Goal: Information Seeking & Learning: Learn about a topic

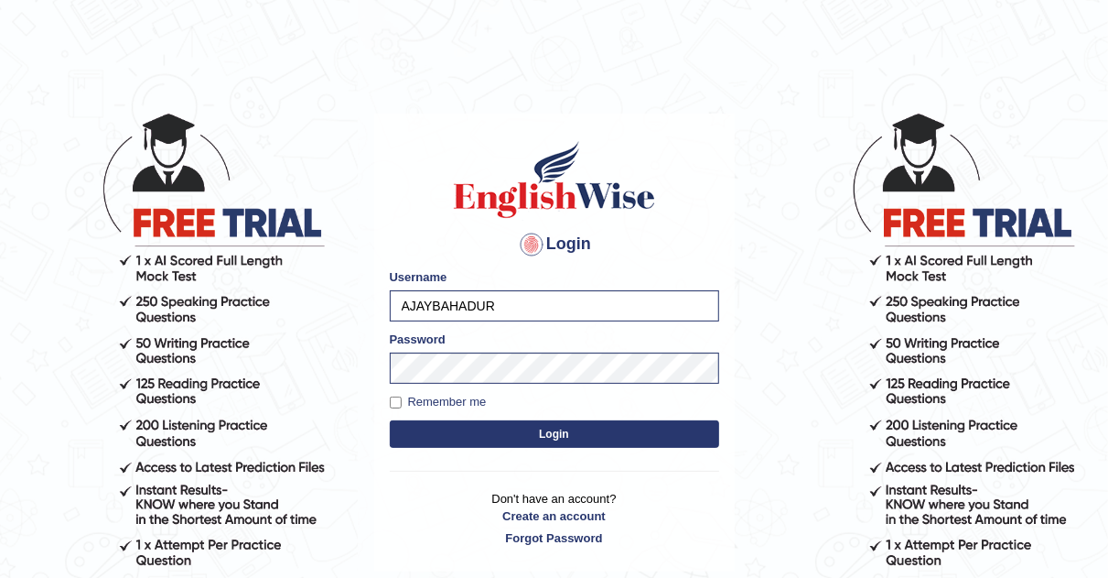
click at [543, 431] on button "Login" at bounding box center [555, 433] width 330 height 27
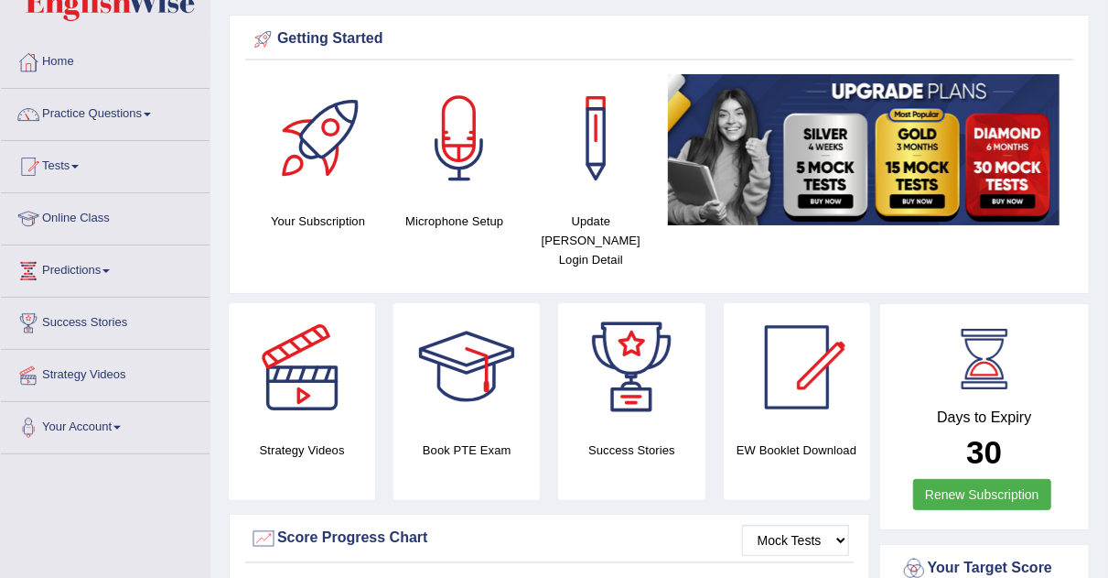
scroll to position [46, 0]
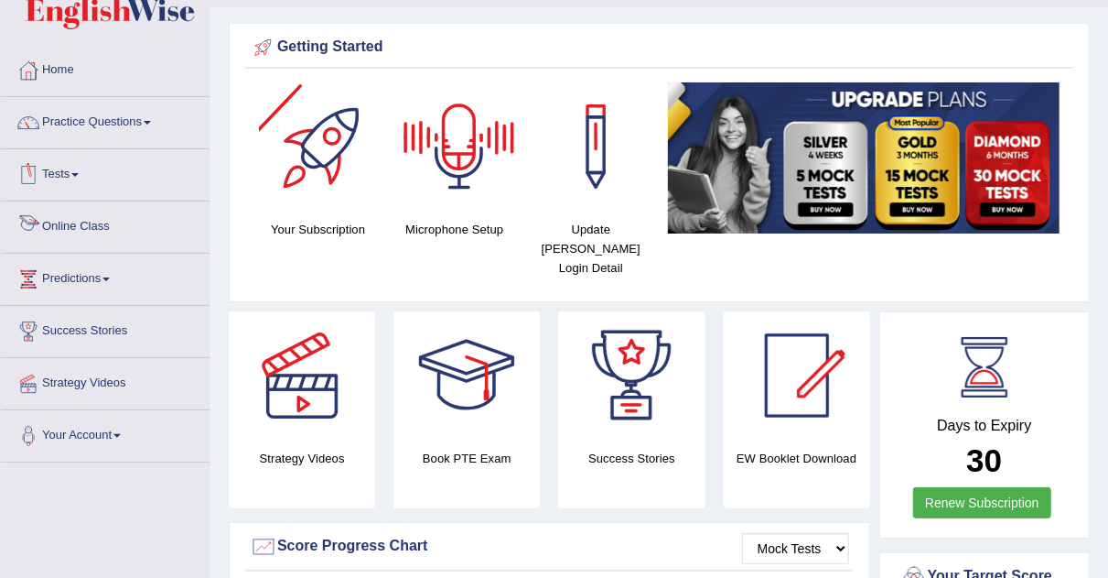
click at [96, 223] on link "Online Class" at bounding box center [105, 224] width 209 height 46
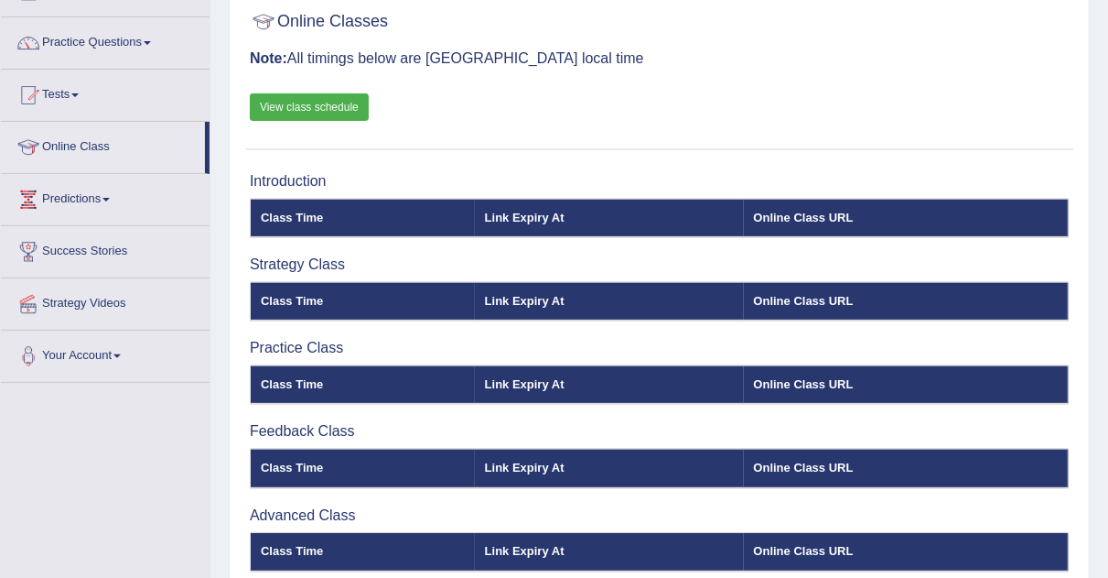
scroll to position [119, 0]
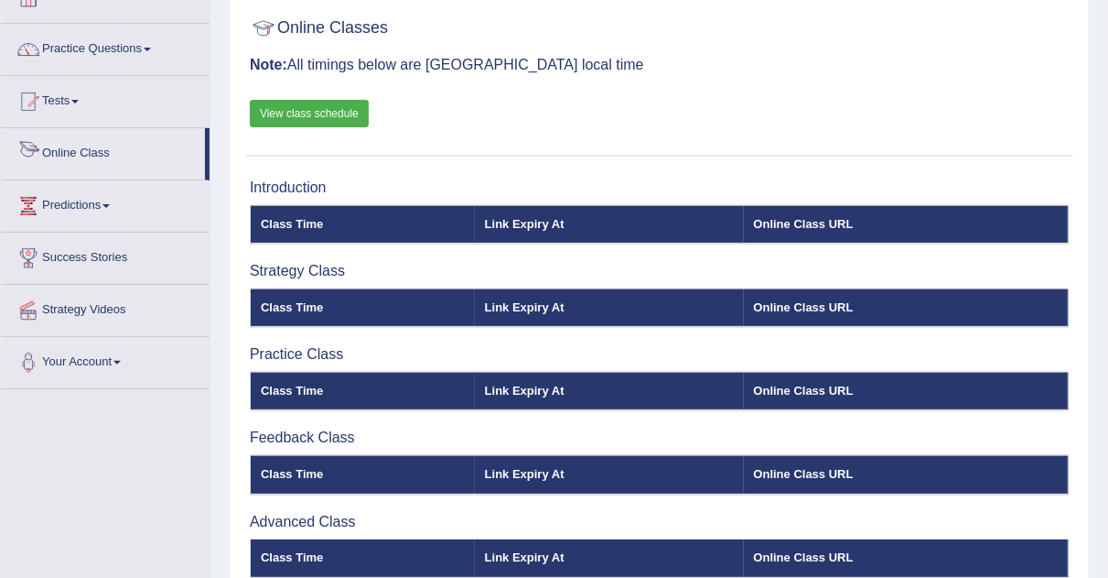
click at [94, 156] on link "Online Class" at bounding box center [103, 151] width 204 height 46
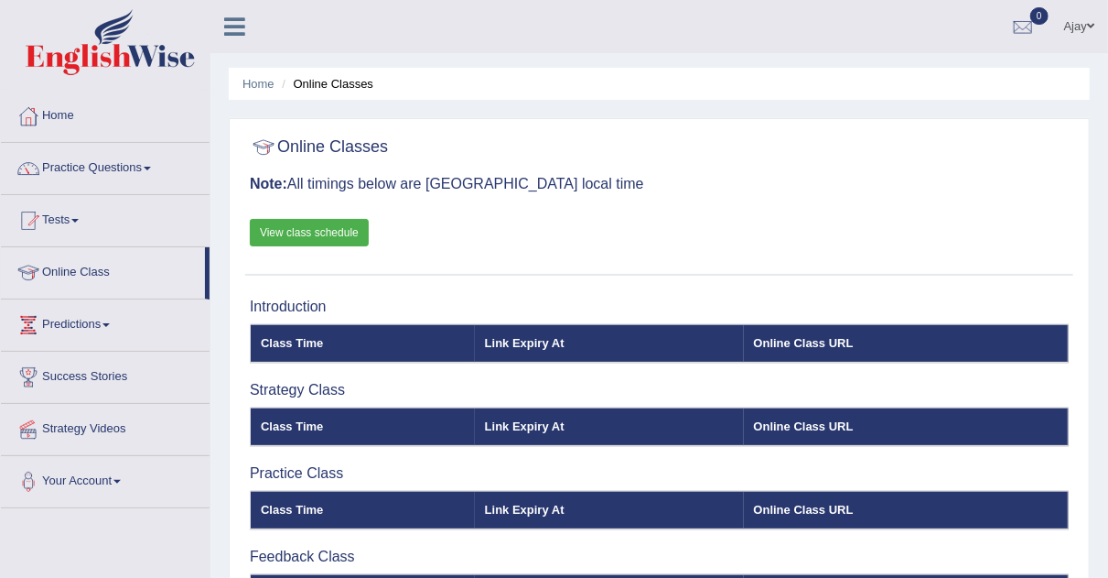
click at [317, 232] on link "View class schedule" at bounding box center [309, 232] width 119 height 27
click at [154, 163] on link "Practice Questions" at bounding box center [105, 166] width 209 height 46
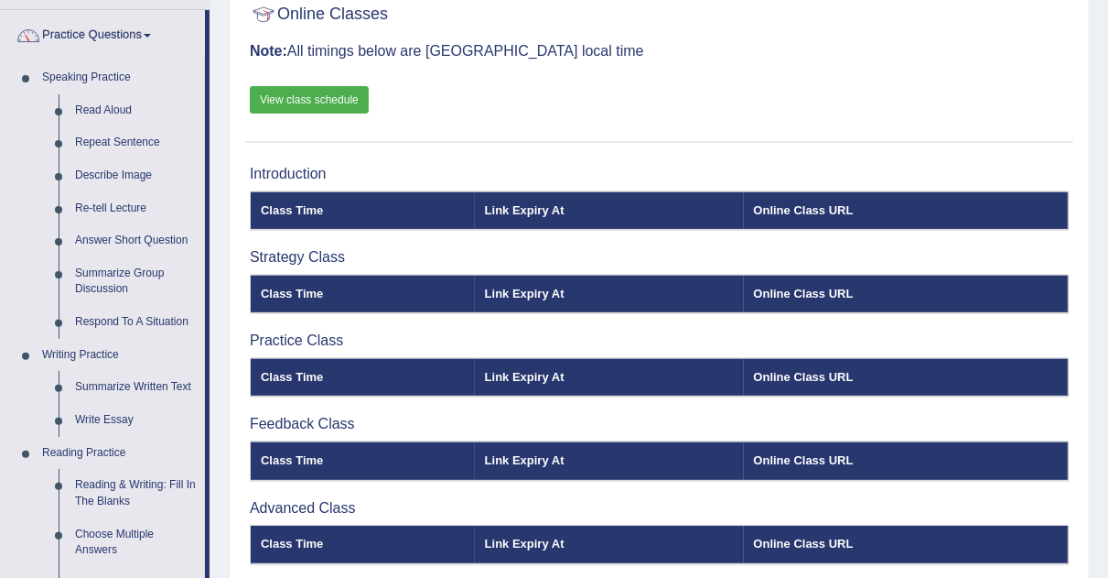
scroll to position [168, 0]
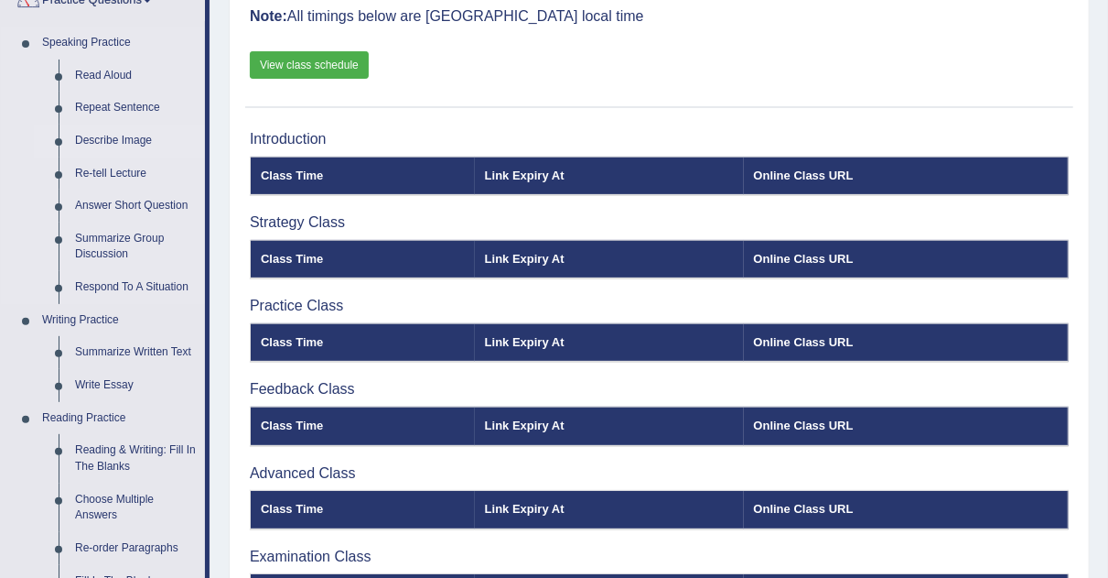
click at [95, 139] on link "Describe Image" at bounding box center [136, 140] width 138 height 33
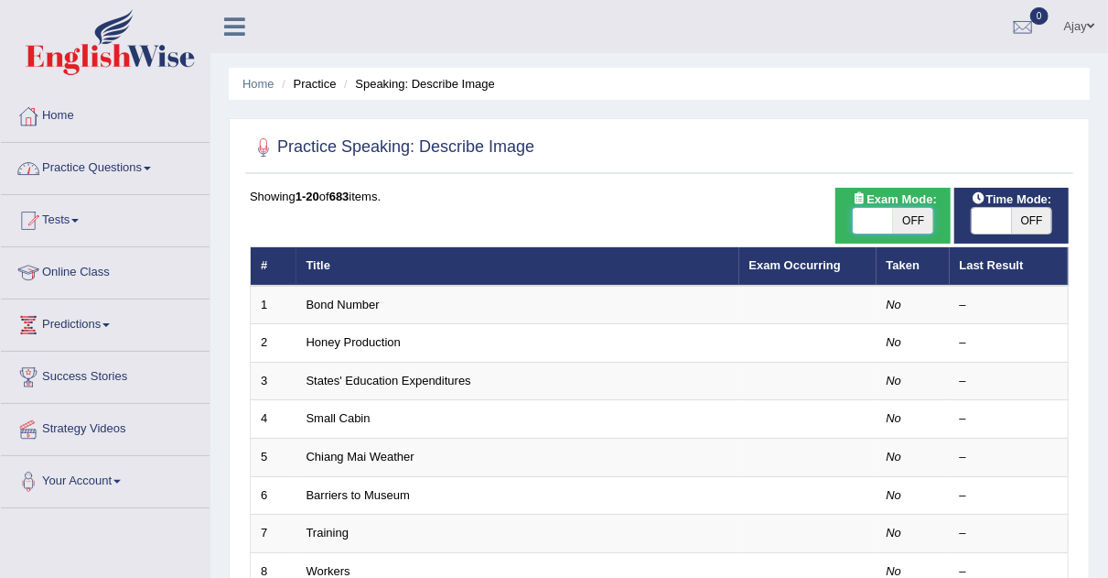
click at [886, 211] on span at bounding box center [873, 221] width 40 height 26
click at [897, 212] on span "OFF" at bounding box center [913, 221] width 40 height 26
checkbox input "true"
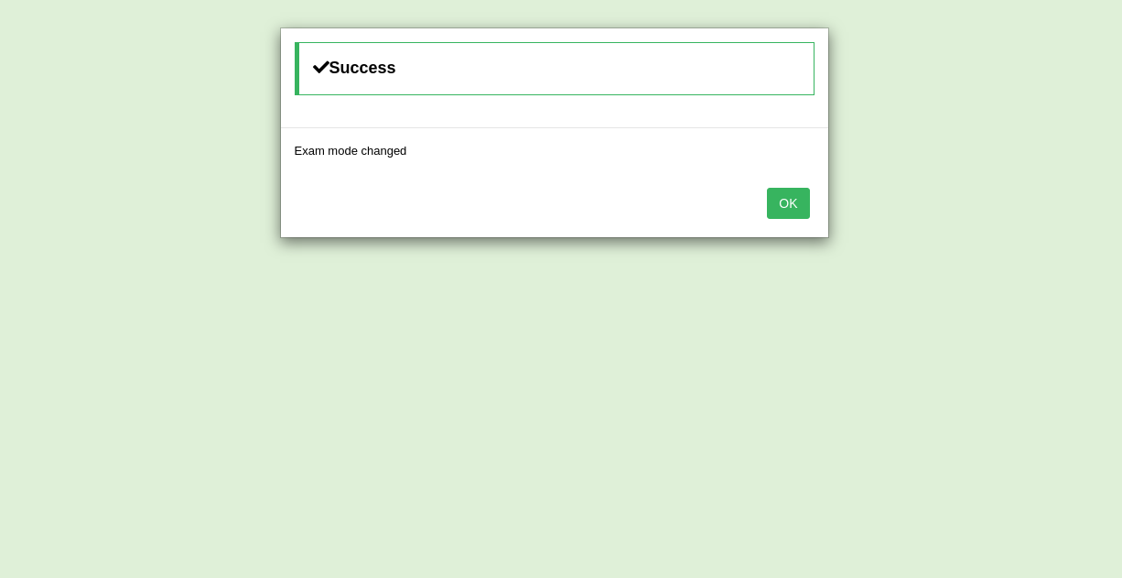
click at [792, 210] on button "OK" at bounding box center [788, 203] width 42 height 31
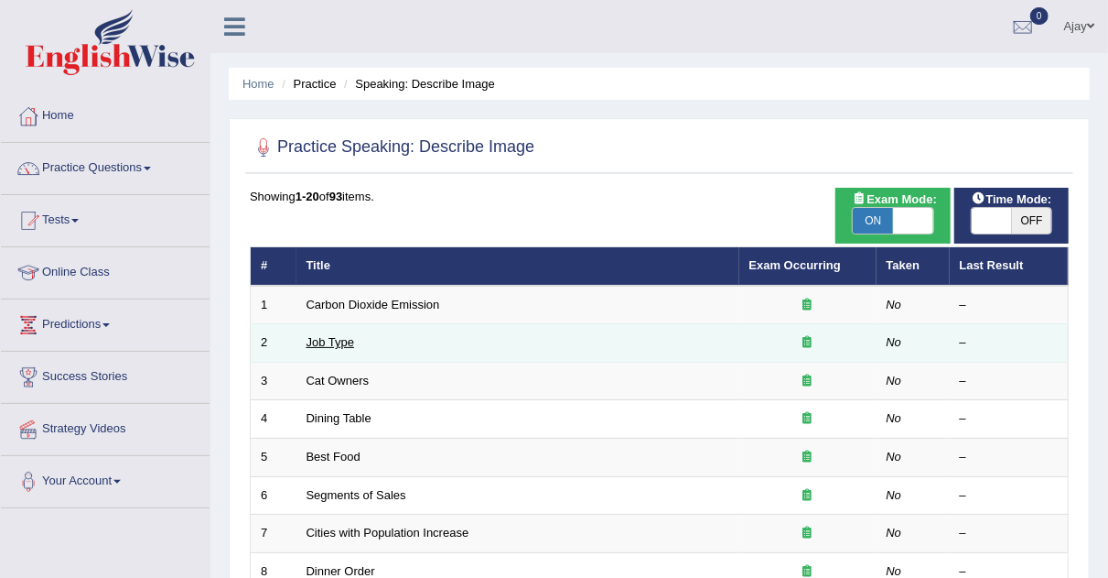
click at [345, 340] on link "Job Type" at bounding box center [331, 342] width 49 height 14
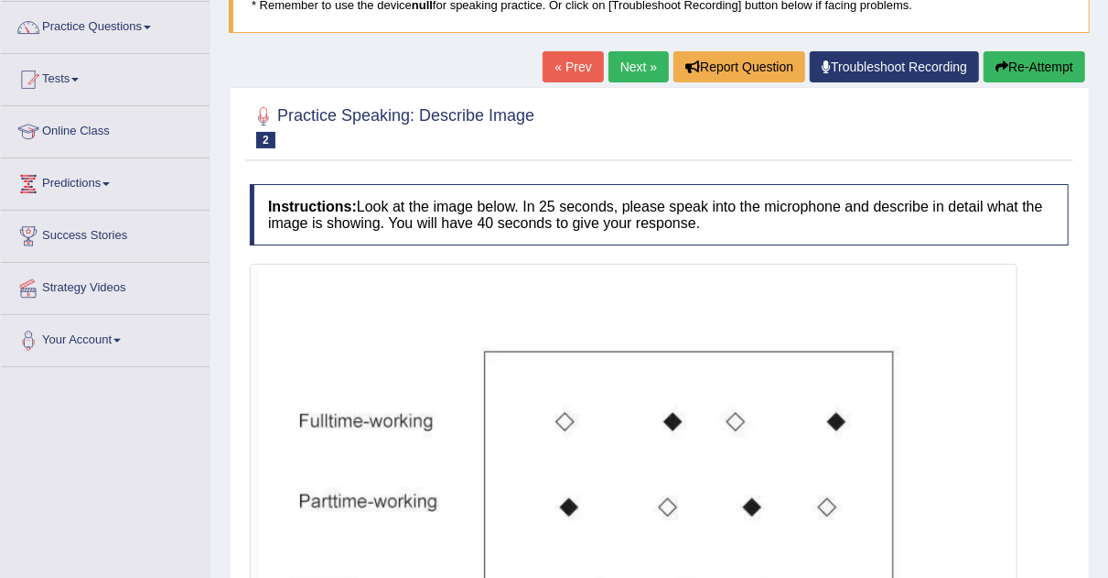
scroll to position [128, 0]
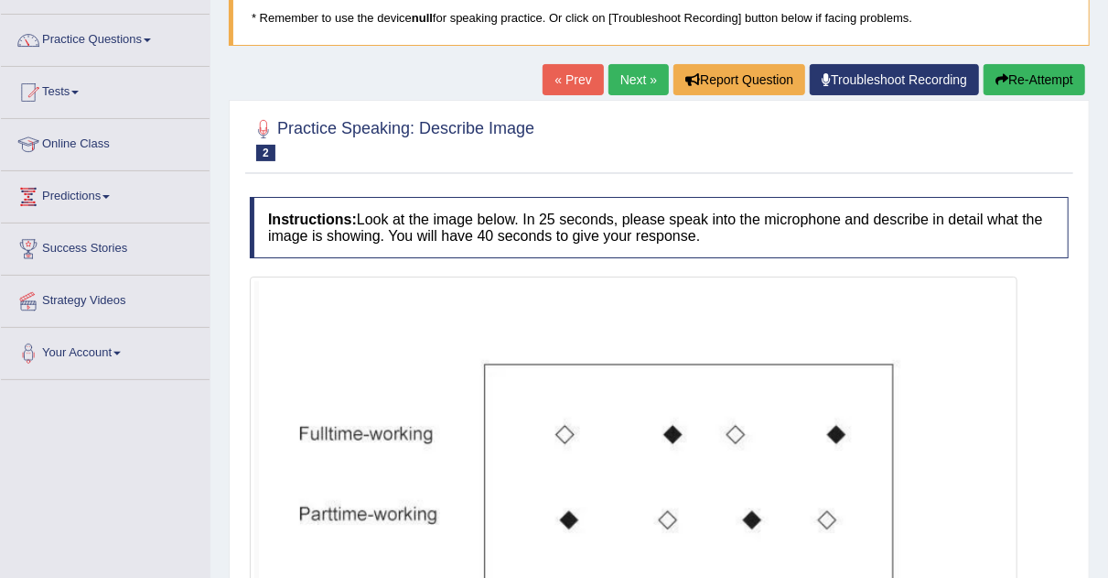
click at [609, 89] on link "Next »" at bounding box center [639, 79] width 60 height 31
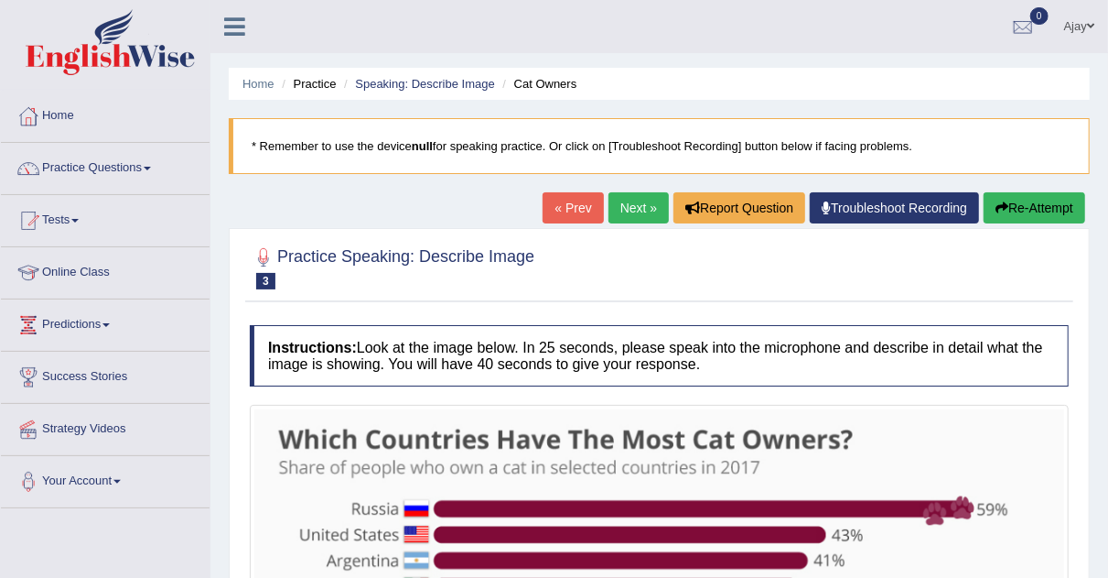
click at [627, 205] on link "Next »" at bounding box center [639, 207] width 60 height 31
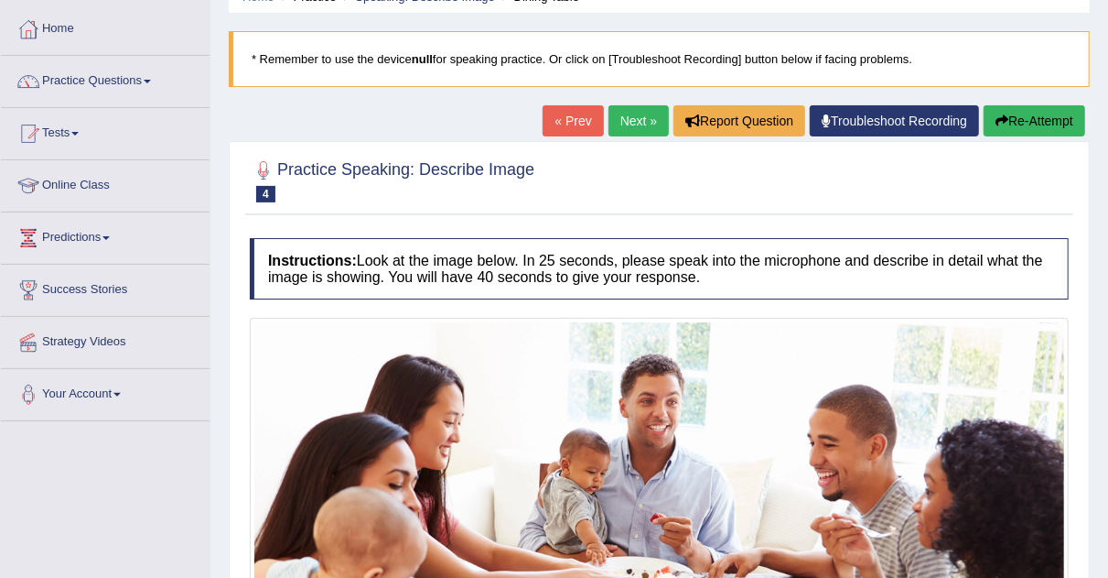
scroll to position [82, 0]
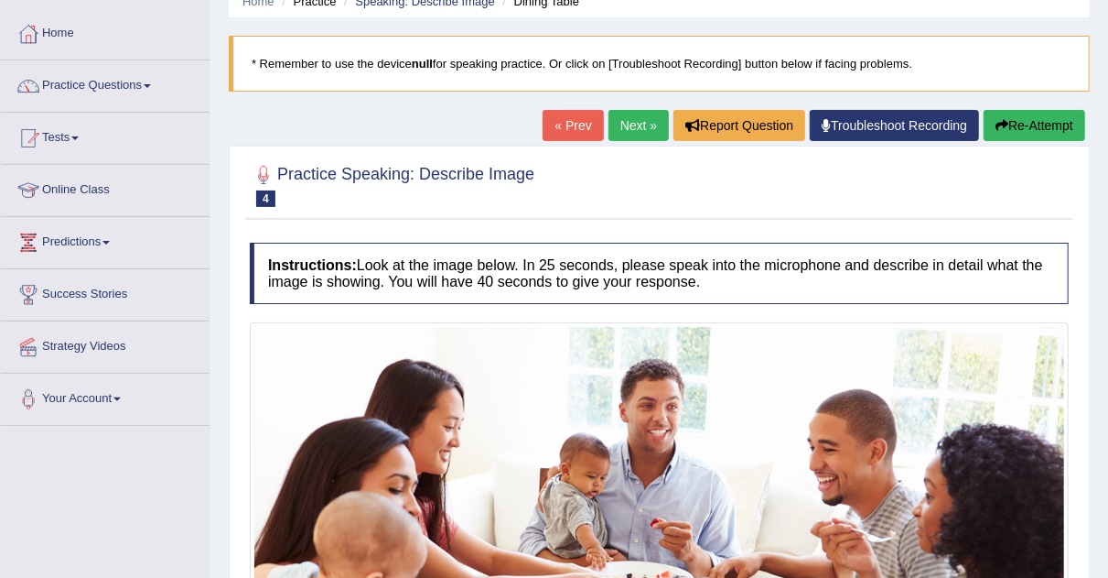
click at [626, 111] on link "Next »" at bounding box center [639, 125] width 60 height 31
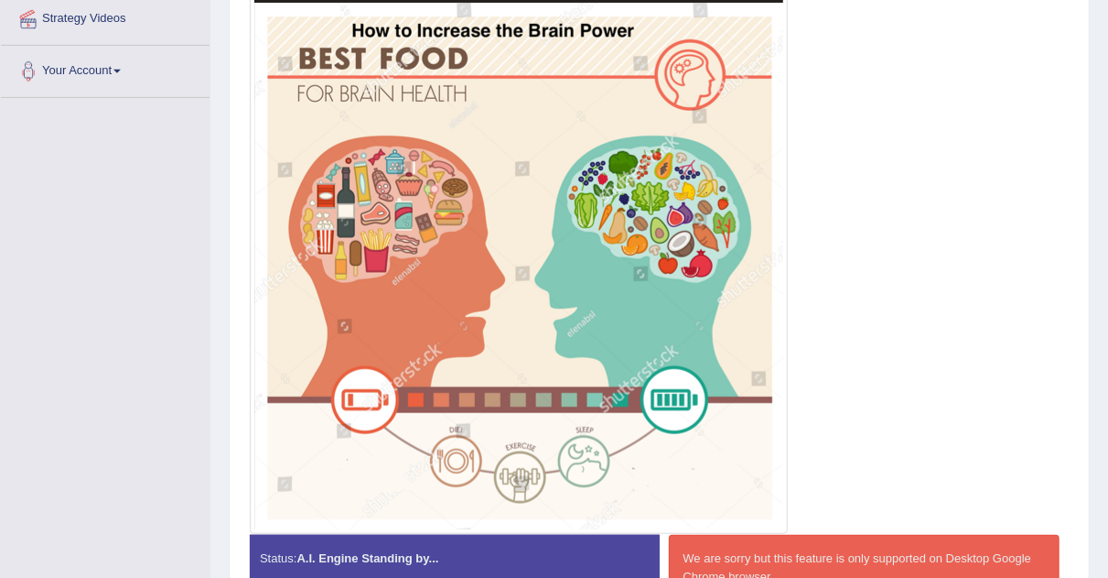
scroll to position [423, 0]
